Goal: Task Accomplishment & Management: Manage account settings

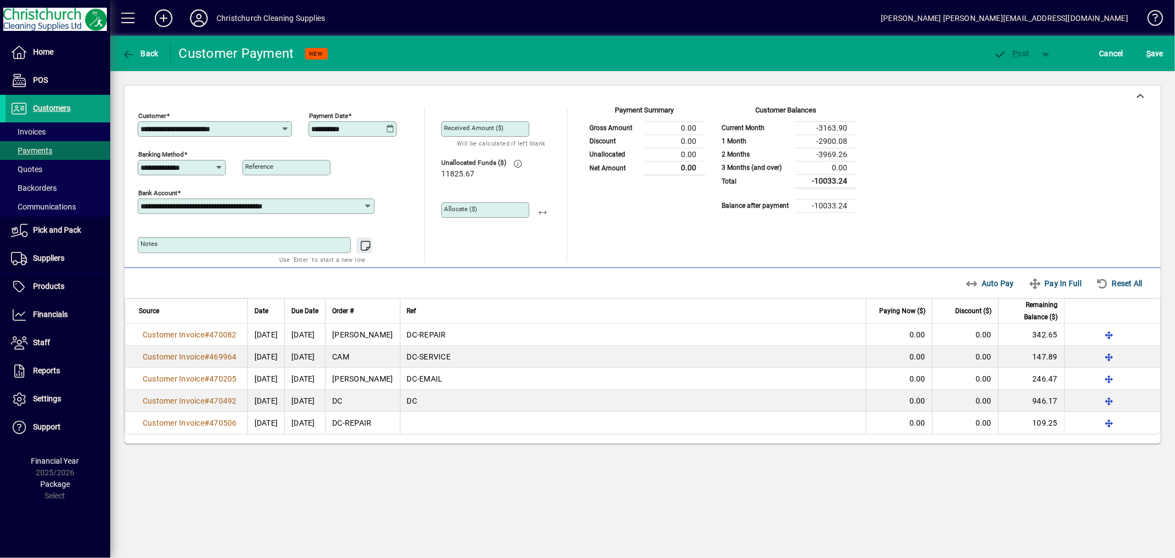
click at [194, 18] on icon at bounding box center [199, 18] width 22 height 18
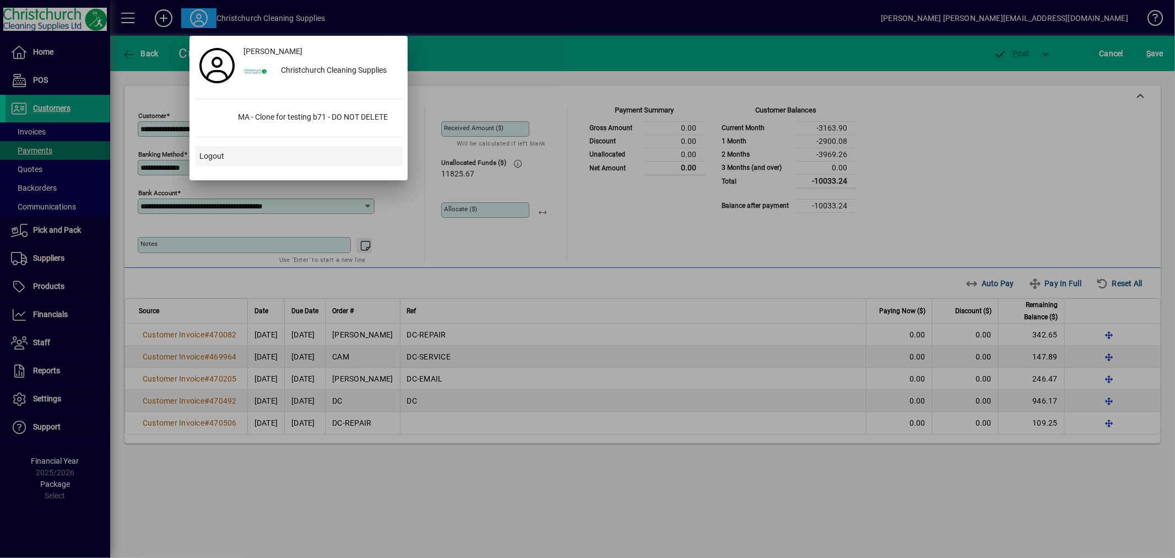
click at [215, 153] on span "Logout" at bounding box center [211, 156] width 25 height 12
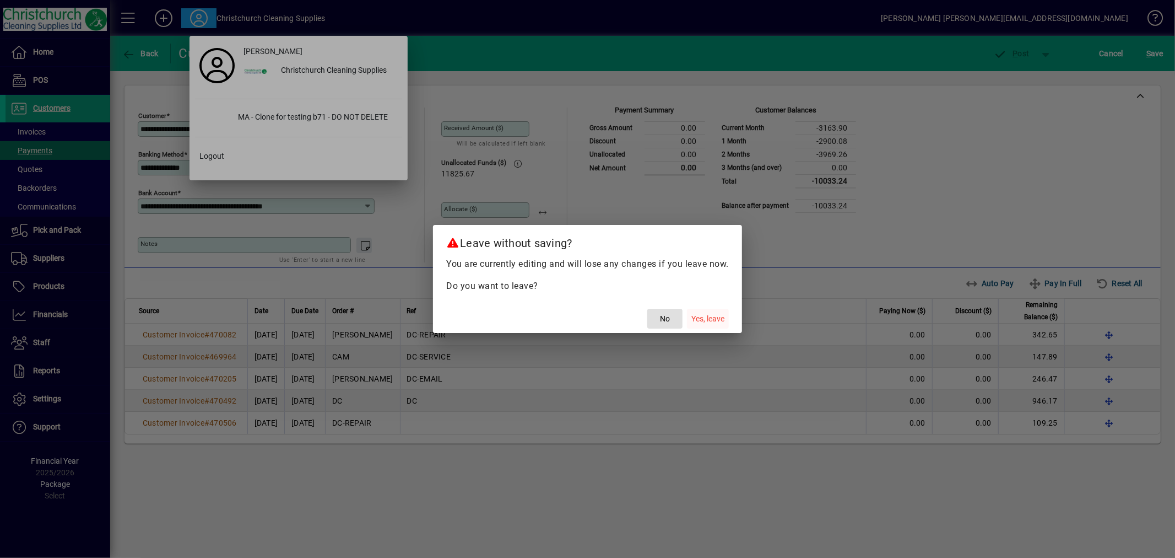
click at [707, 317] on span "Yes, leave" at bounding box center [707, 319] width 33 height 12
